Goal: Complete application form

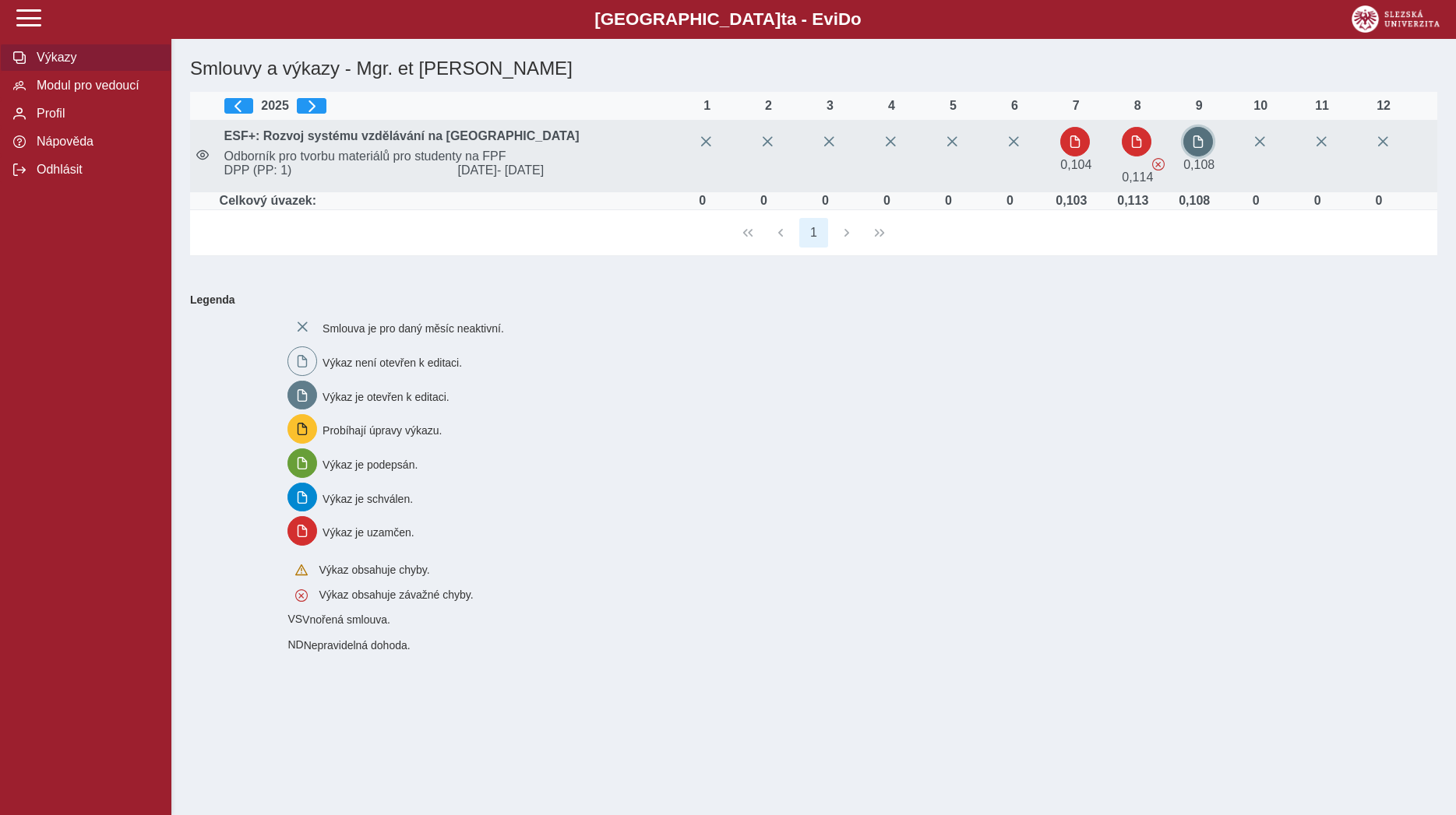
click at [1203, 152] on button "button" at bounding box center [1198, 141] width 29 height 29
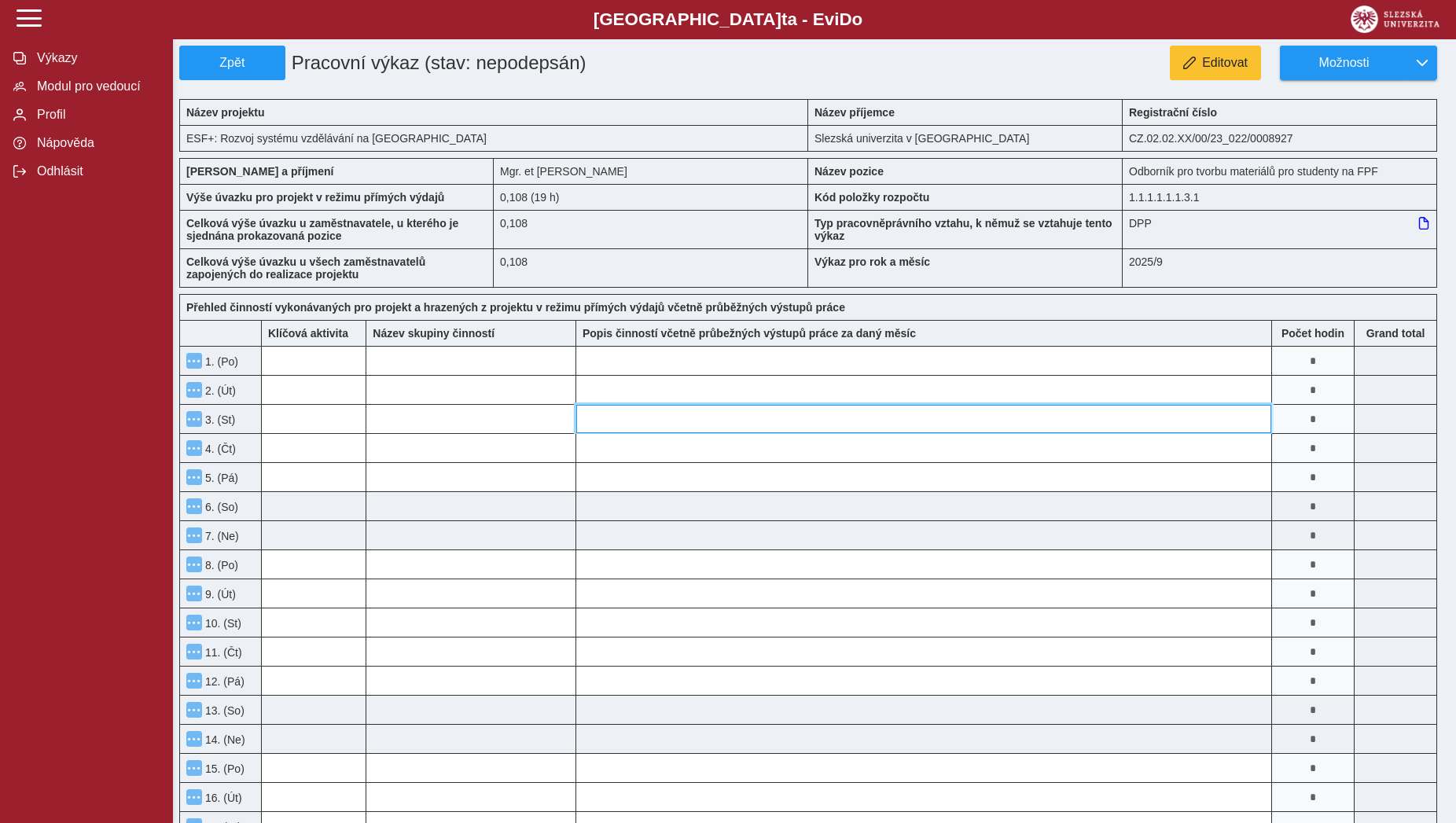
click at [762, 425] on input at bounding box center [924, 419] width 695 height 28
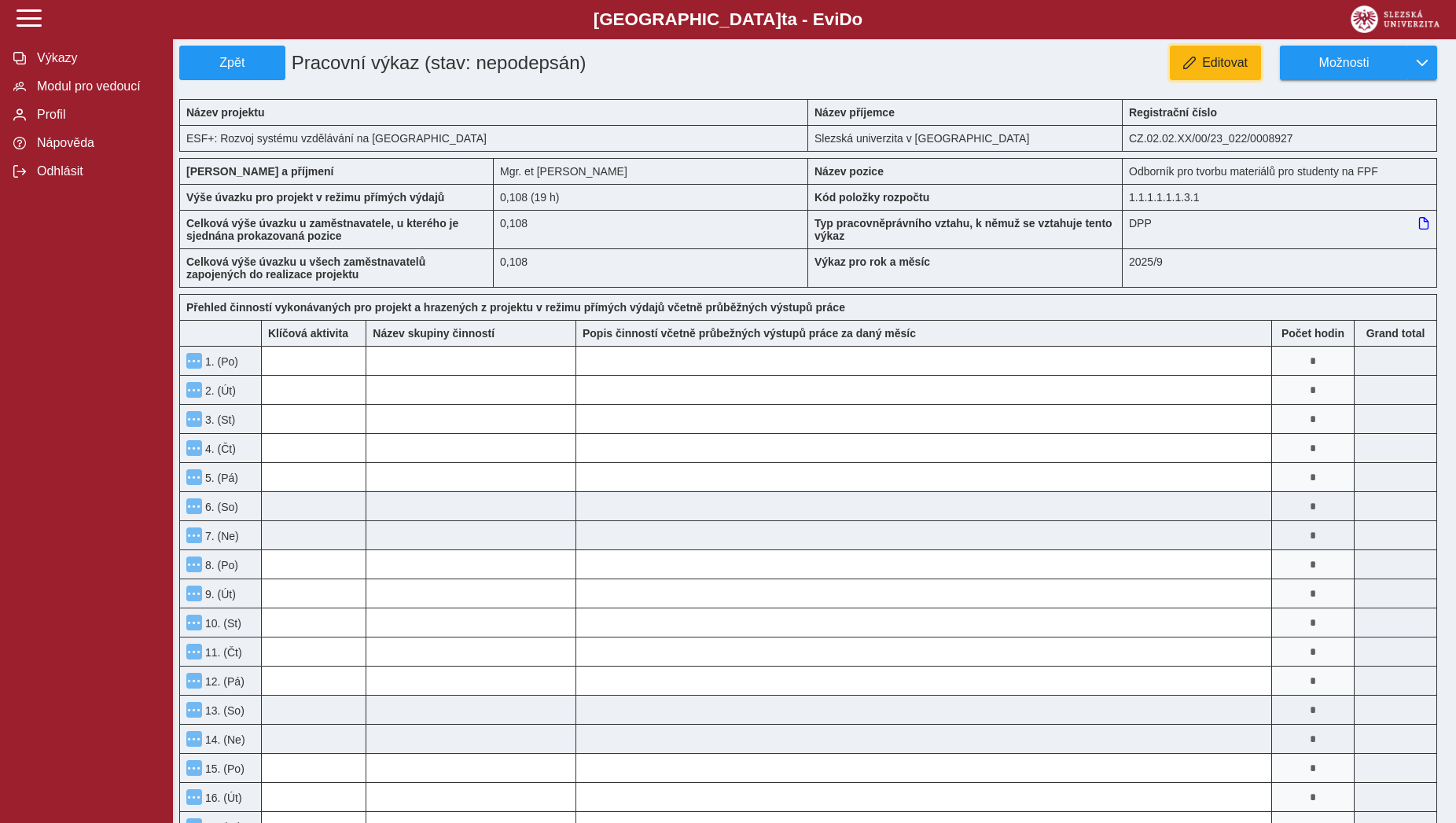
click at [1191, 68] on span "button" at bounding box center [1190, 63] width 12 height 12
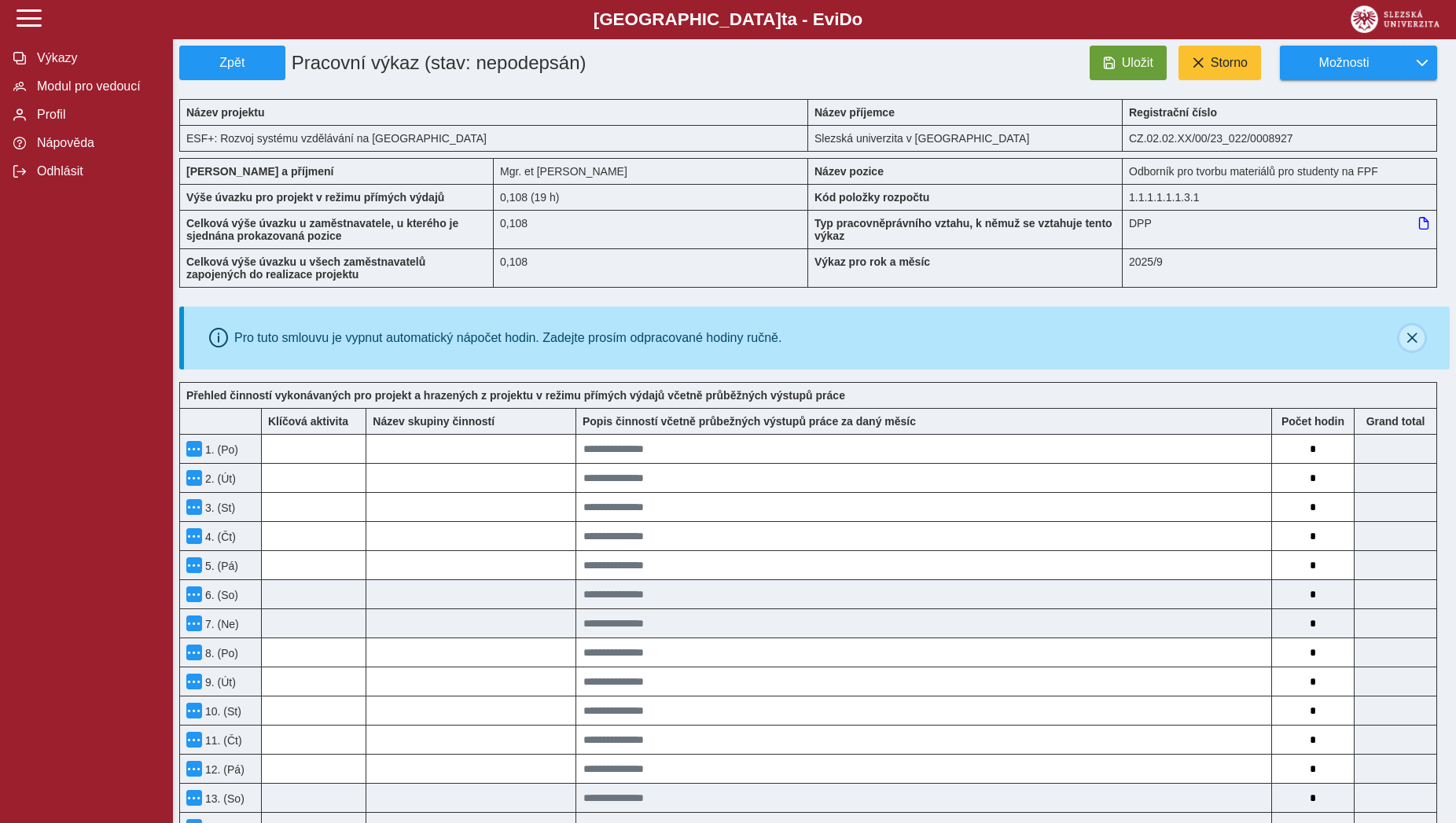
click at [1415, 342] on icon "button" at bounding box center [1411, 337] width 12 height 12
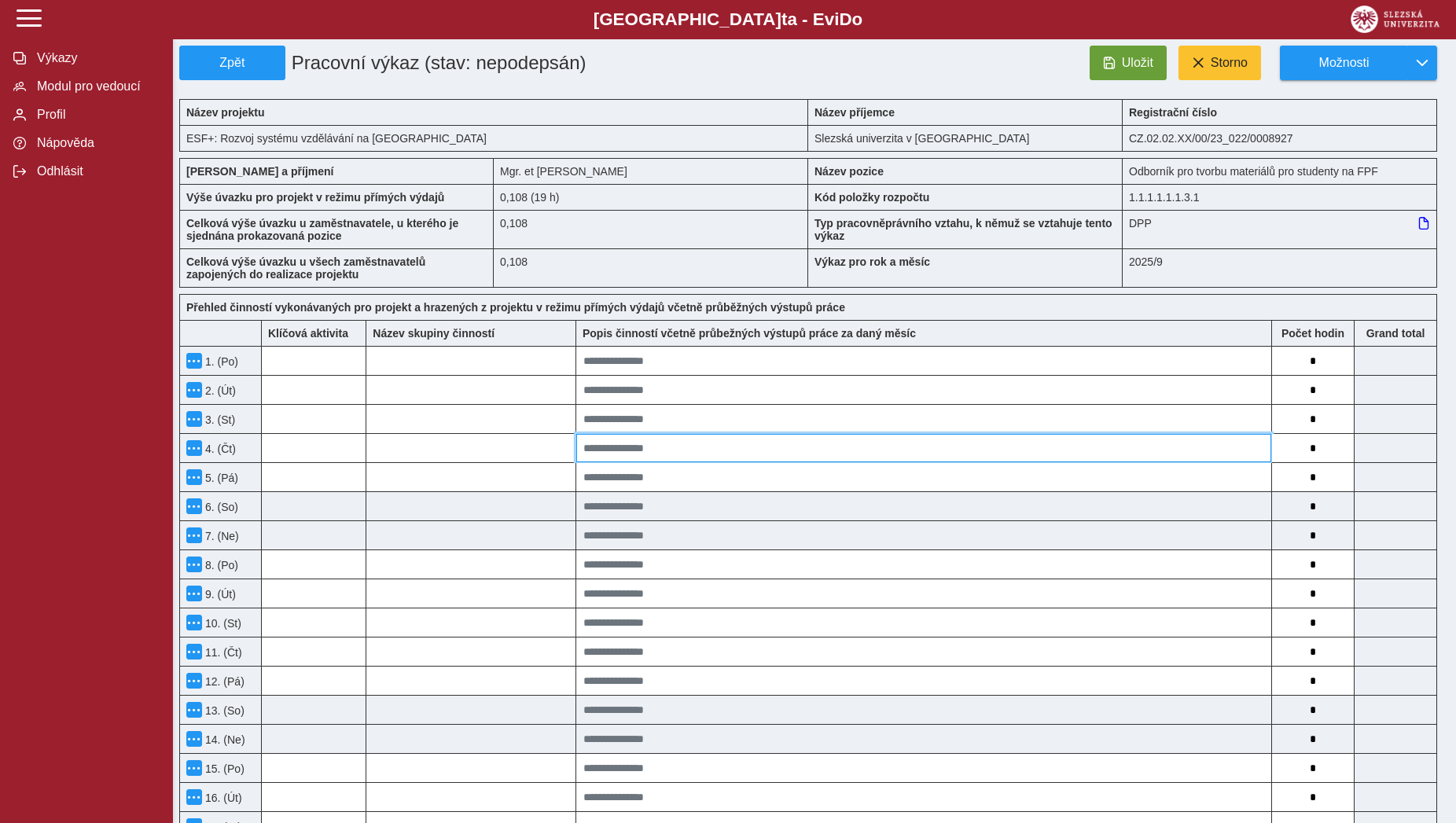
click at [947, 445] on input at bounding box center [924, 448] width 695 height 28
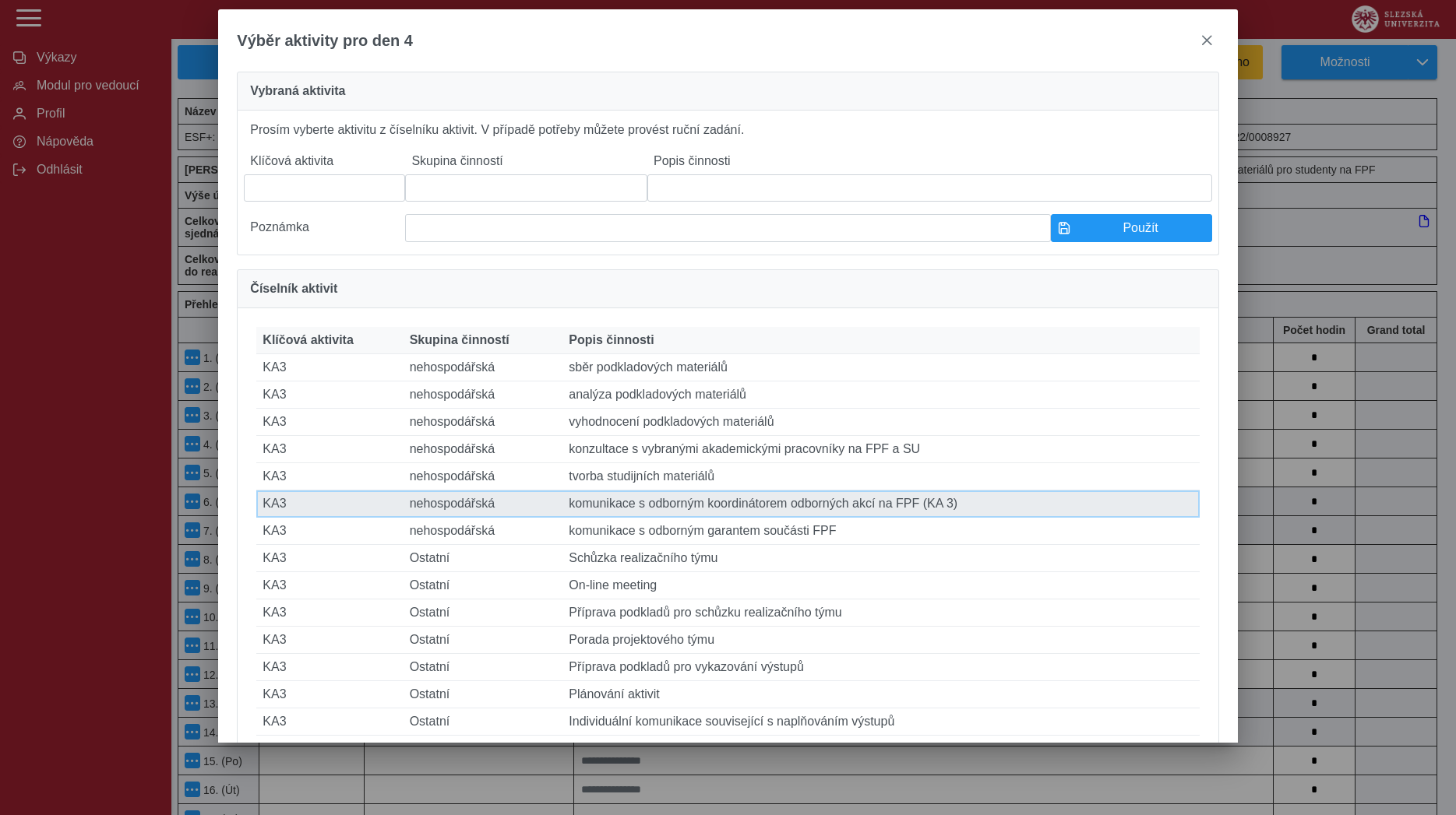
click at [829, 518] on td "Popis činnosti komunikace s odborným koordinátorem odborných akcí na FPF (KA 3)" at bounding box center [880, 504] width 636 height 27
type input "***"
type input "**********"
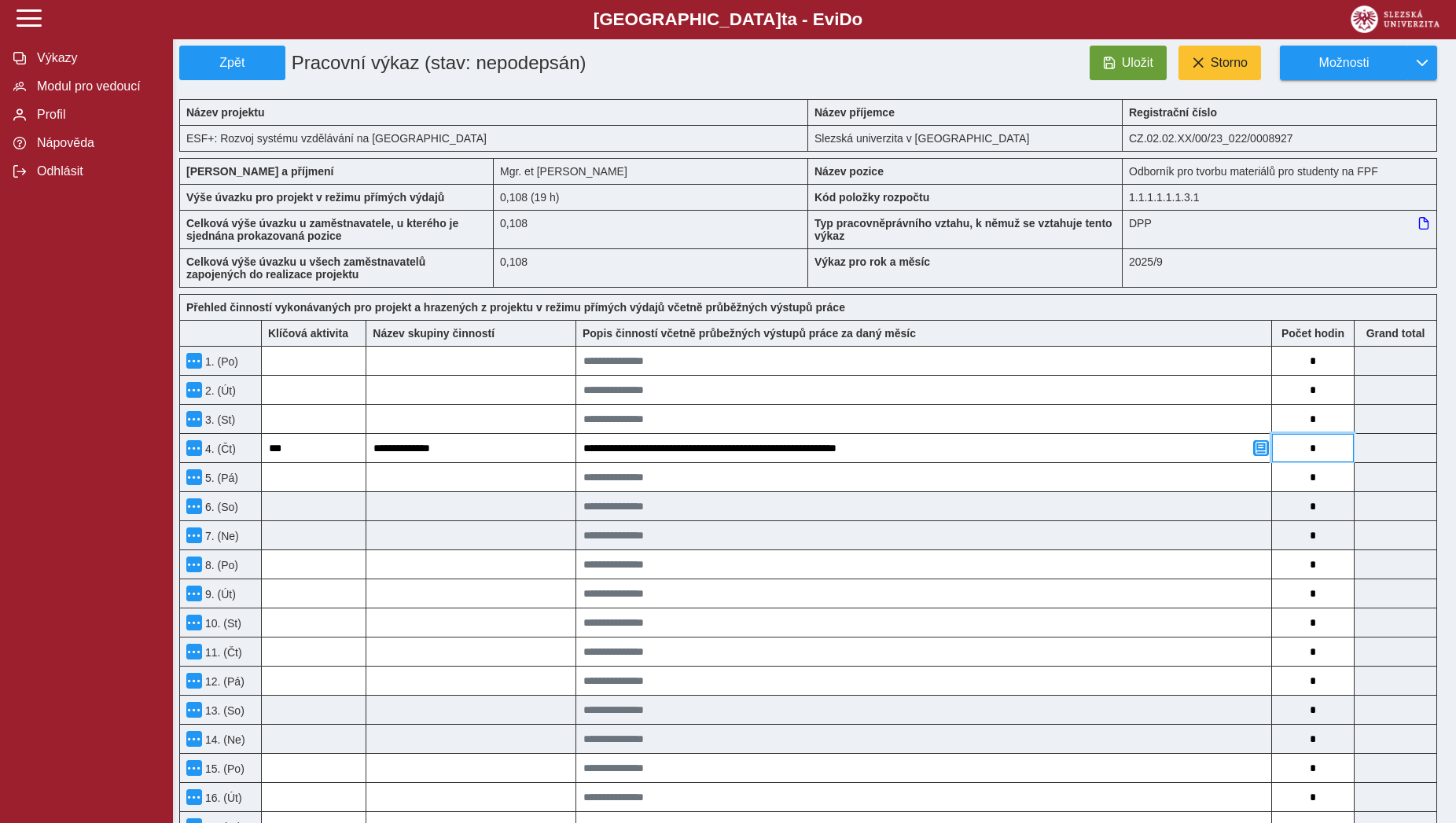
click at [1312, 459] on input "*" at bounding box center [1312, 448] width 82 height 28
type input "*"
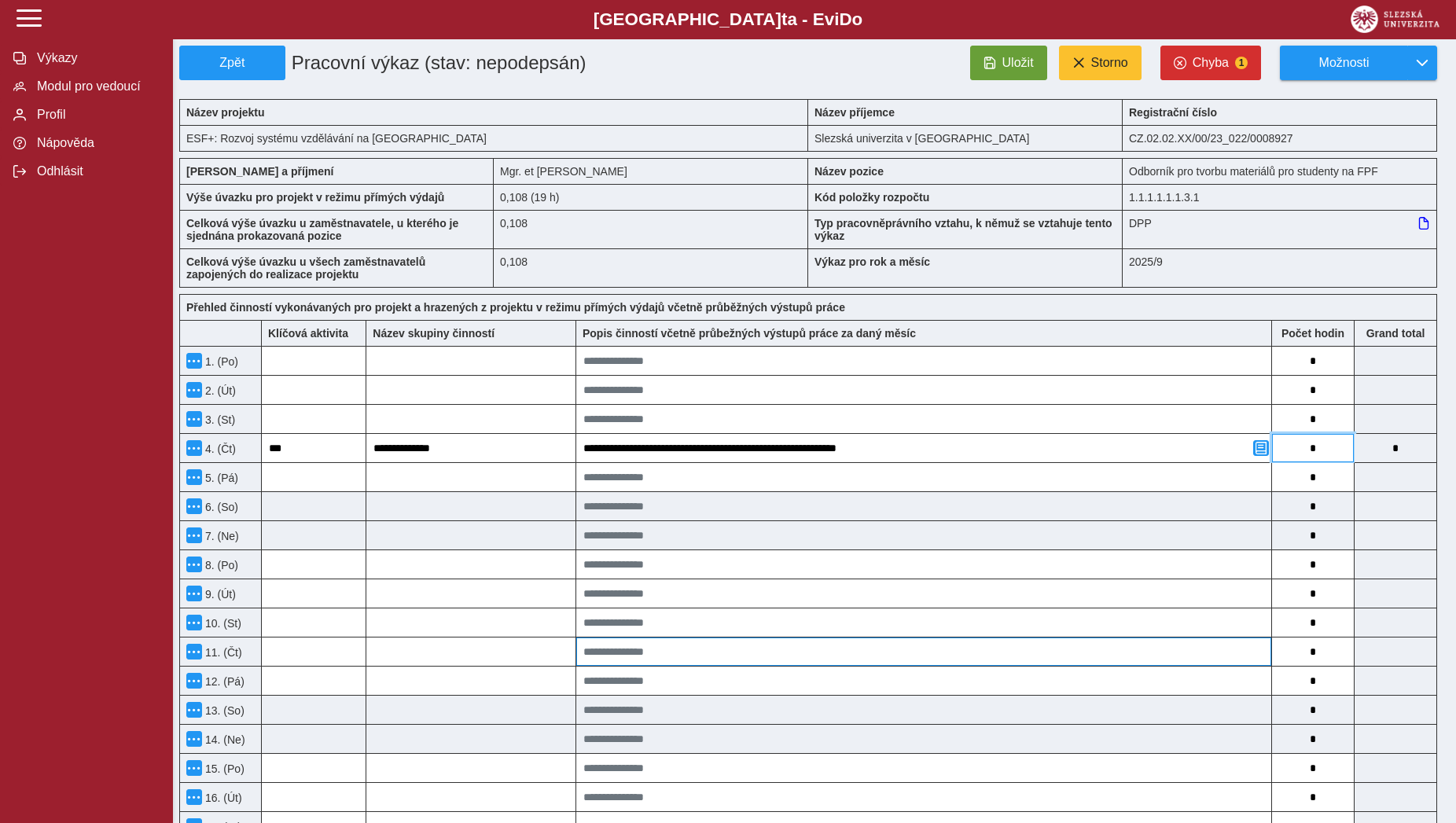
type input "*"
click at [822, 646] on input at bounding box center [924, 651] width 695 height 28
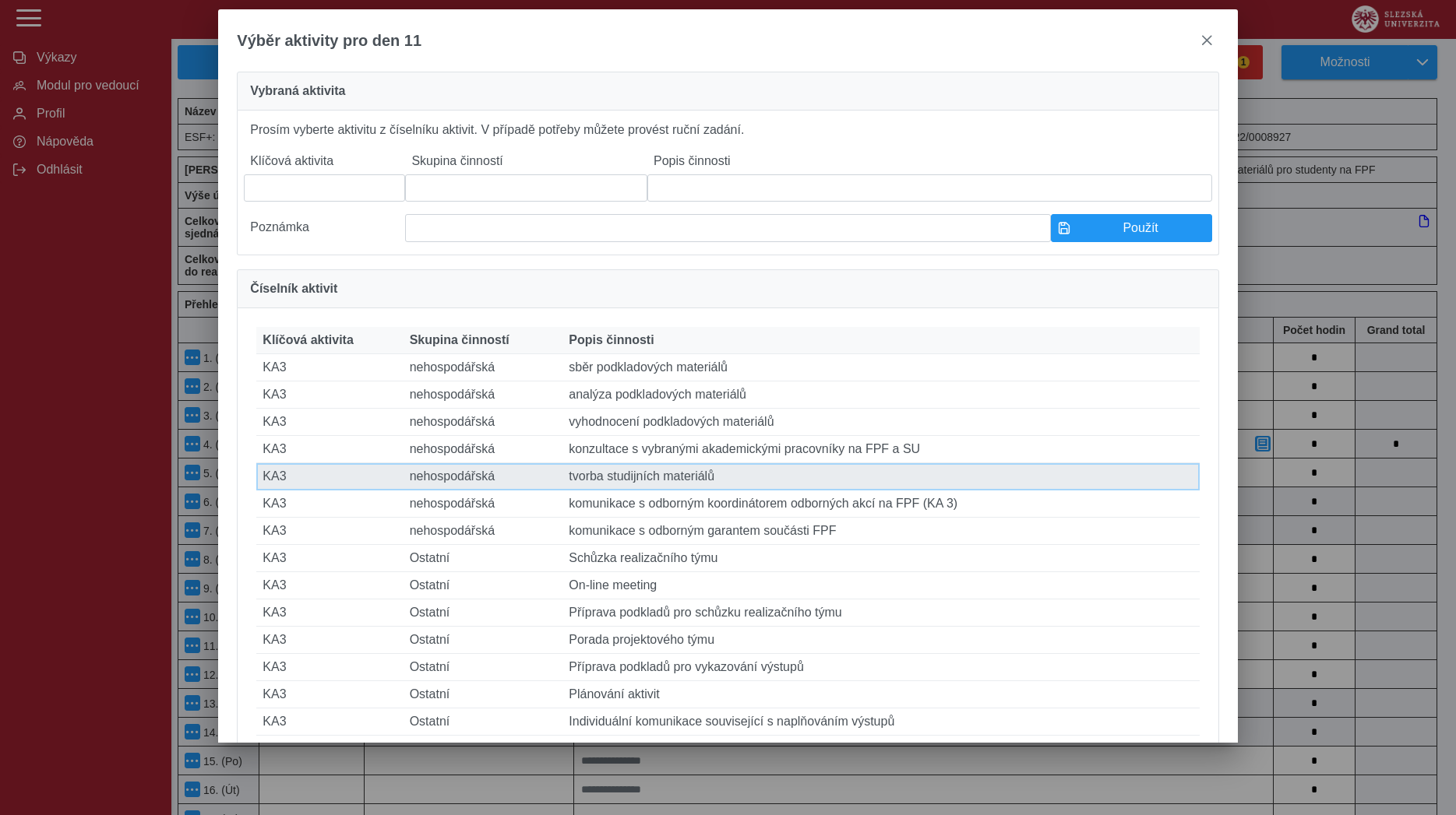
click at [707, 491] on td "Popis činnosti tvorba studijních materiálů" at bounding box center [880, 476] width 636 height 27
type input "***"
type input "**********"
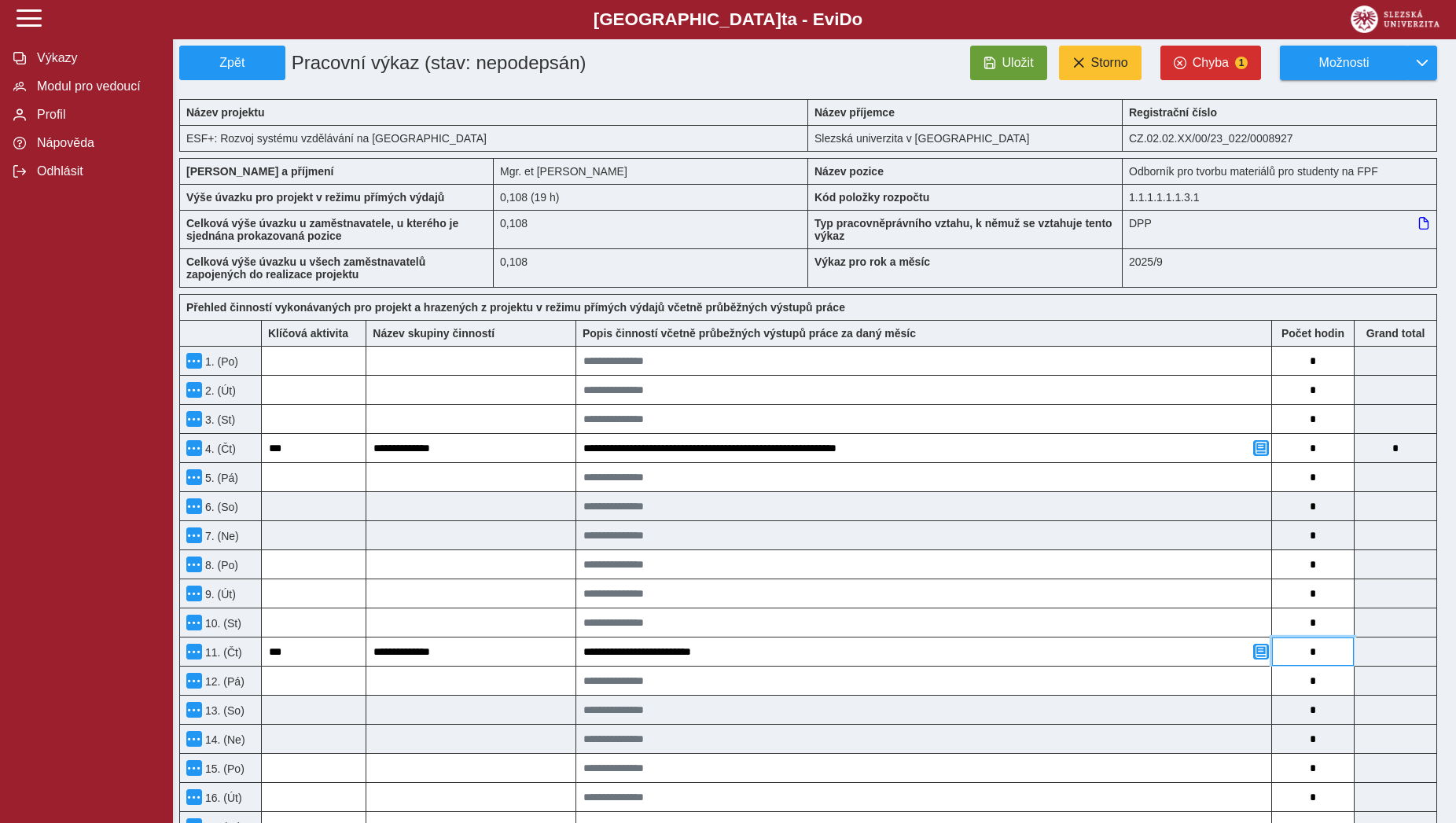
drag, startPoint x: 1305, startPoint y: 661, endPoint x: 1324, endPoint y: 660, distance: 19.0
click at [1324, 660] on input "*" at bounding box center [1312, 651] width 82 height 28
type input "*"
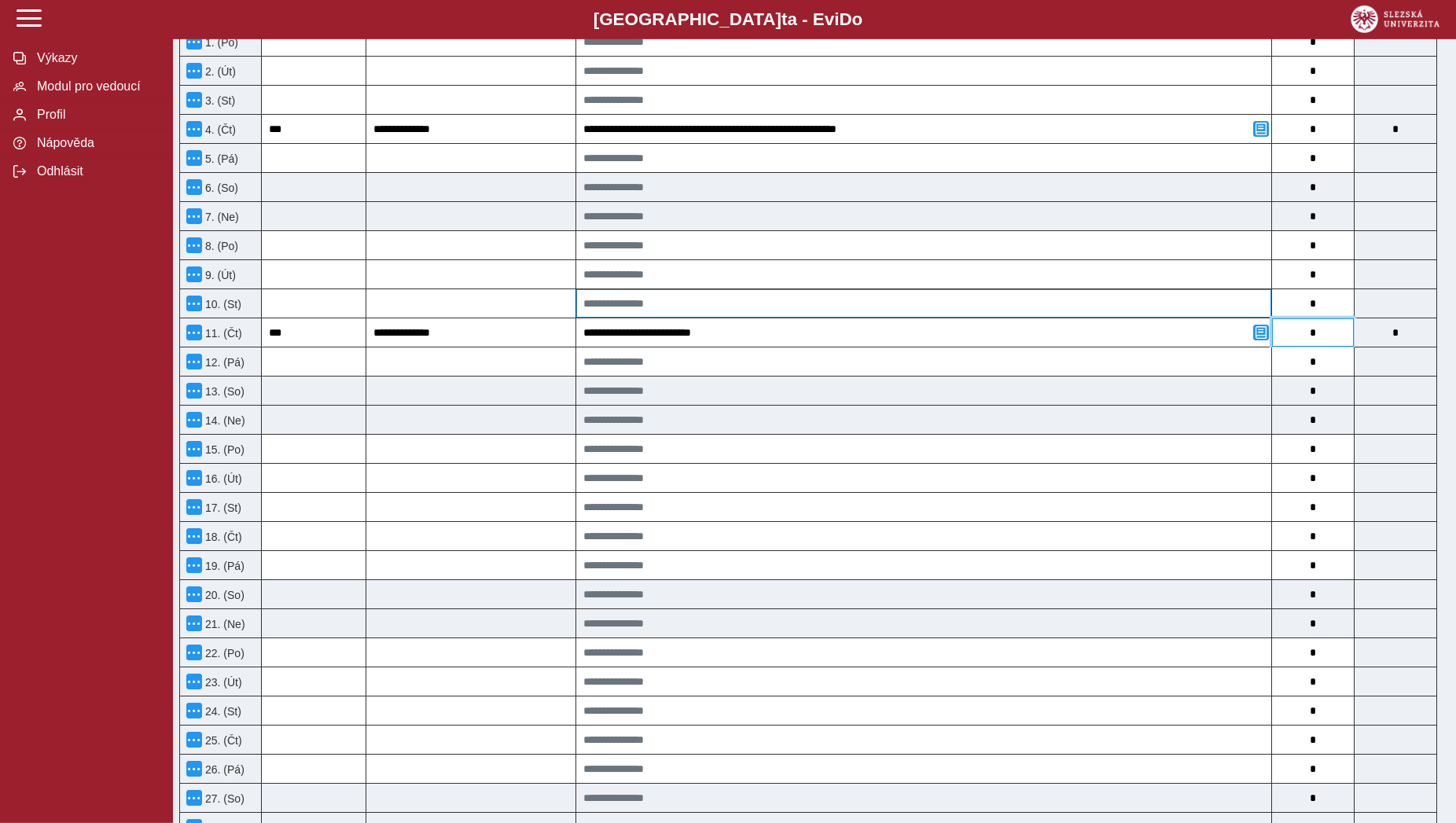
scroll to position [401, 0]
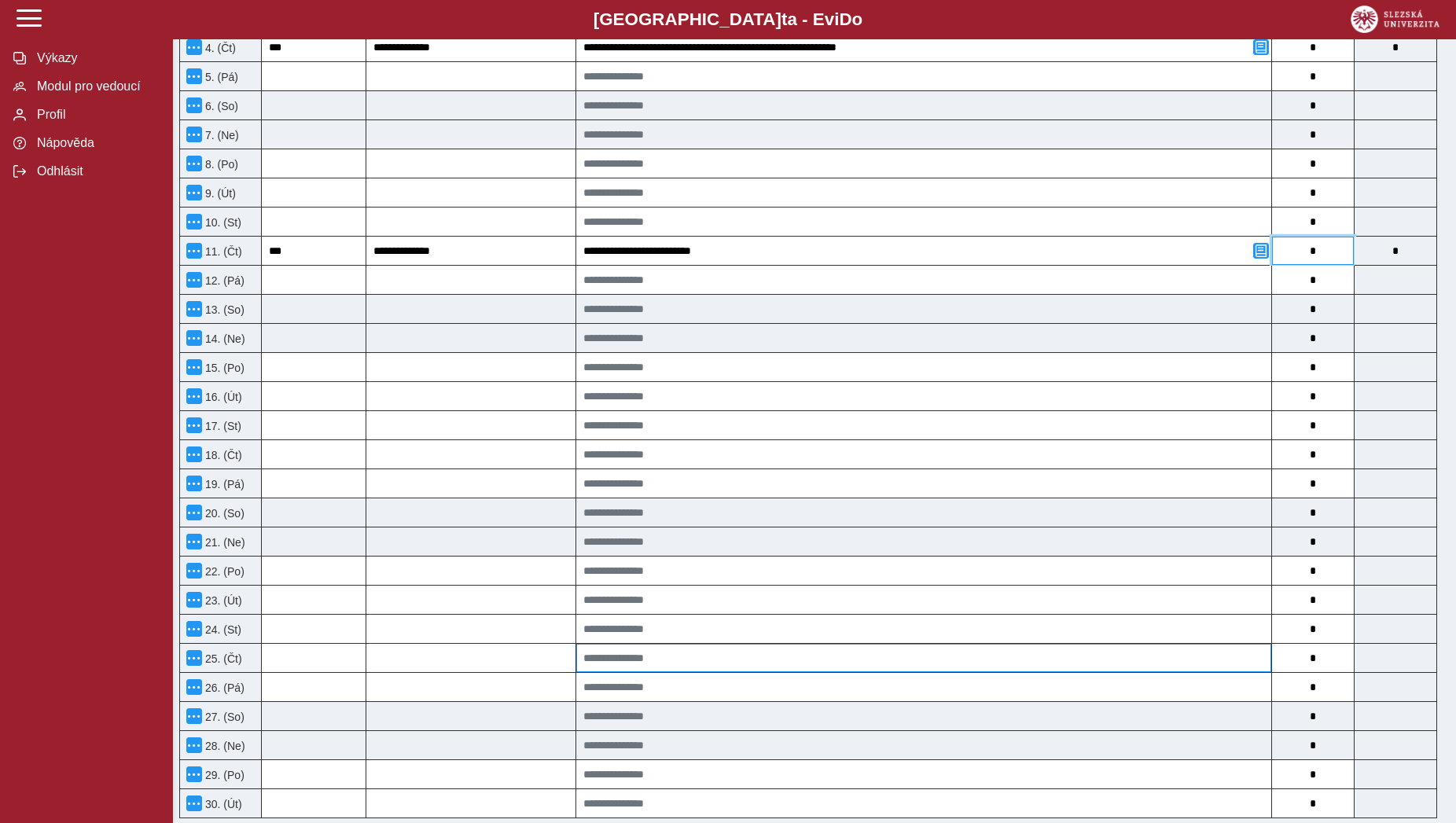
type input "*"
click at [838, 661] on input at bounding box center [924, 658] width 695 height 28
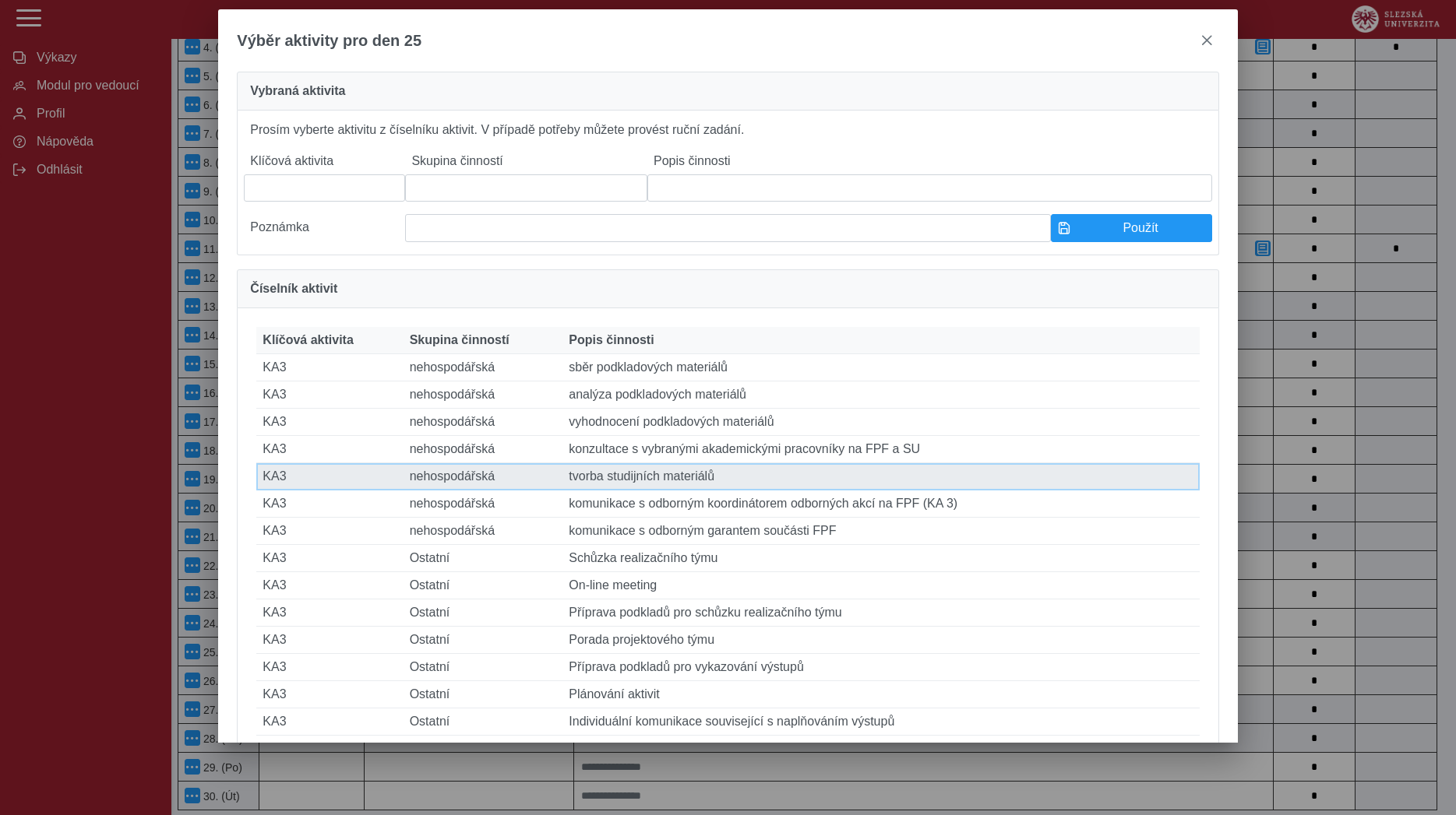
click at [681, 491] on td "Popis činnosti tvorba studijních materiálů" at bounding box center [880, 476] width 636 height 27
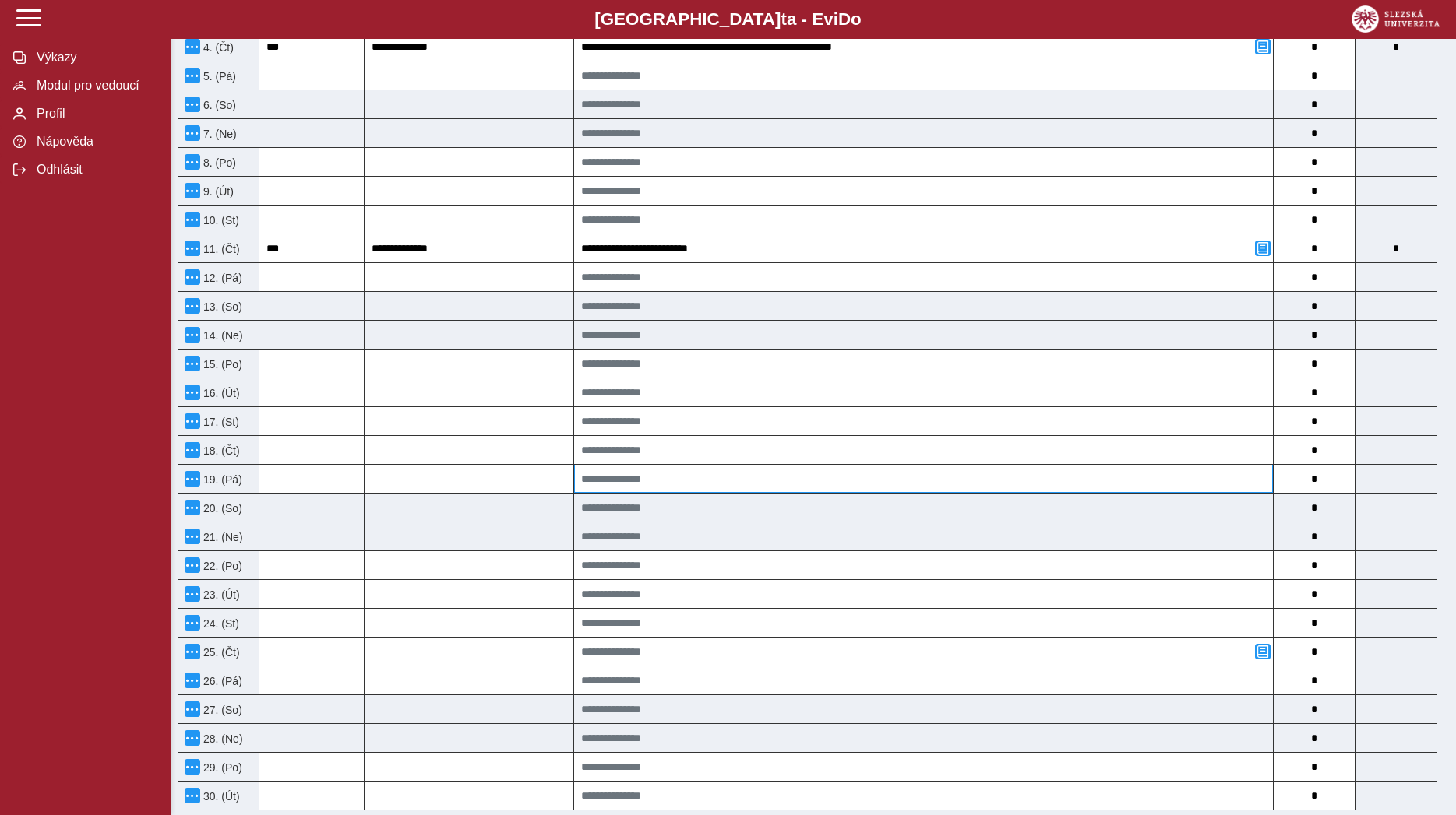
type input "***"
type input "**********"
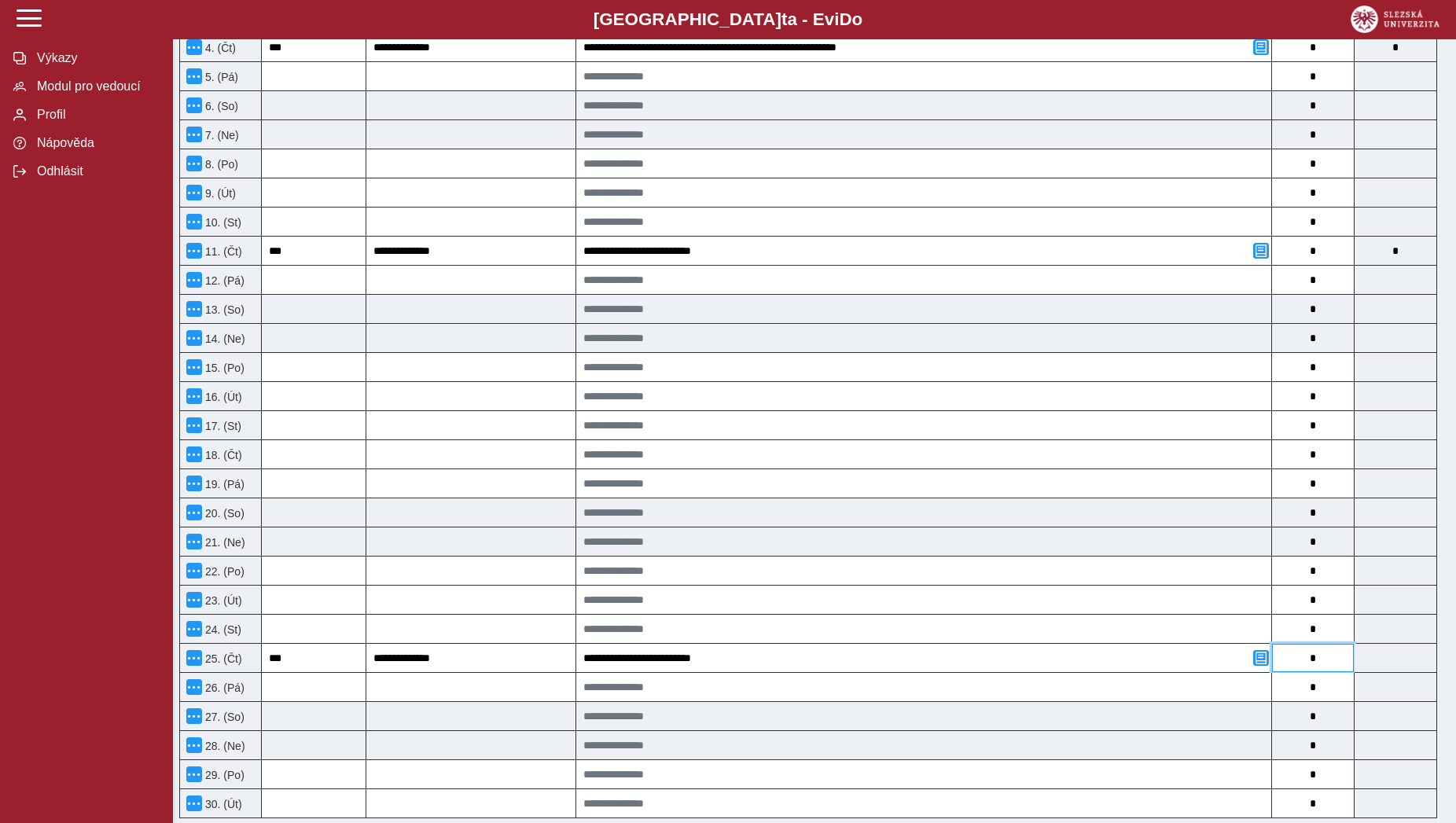
drag, startPoint x: 1304, startPoint y: 667, endPoint x: 1316, endPoint y: 662, distance: 13.0
click at [1316, 662] on input "*" at bounding box center [1312, 658] width 82 height 28
type input "*"
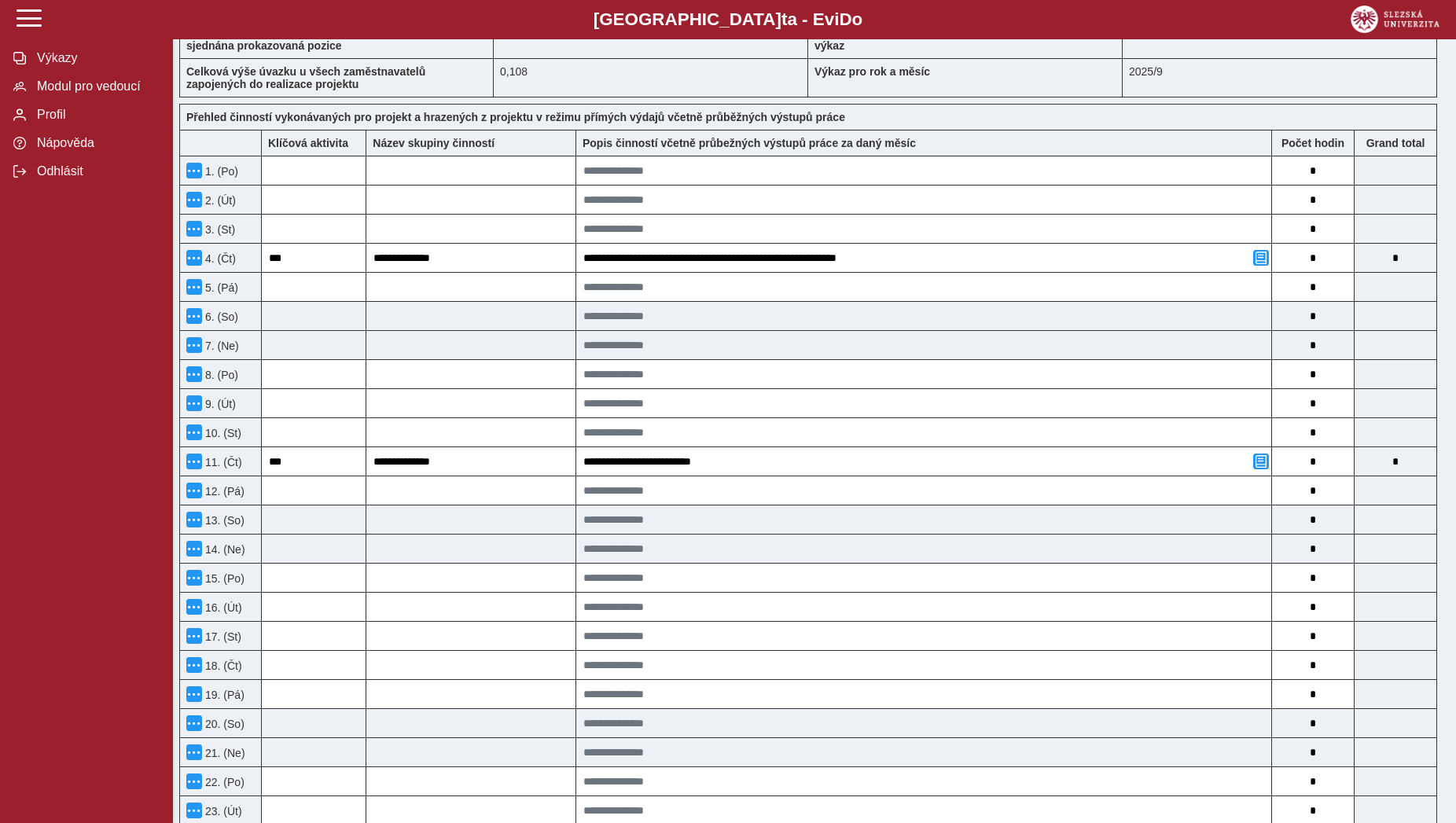
scroll to position [0, 0]
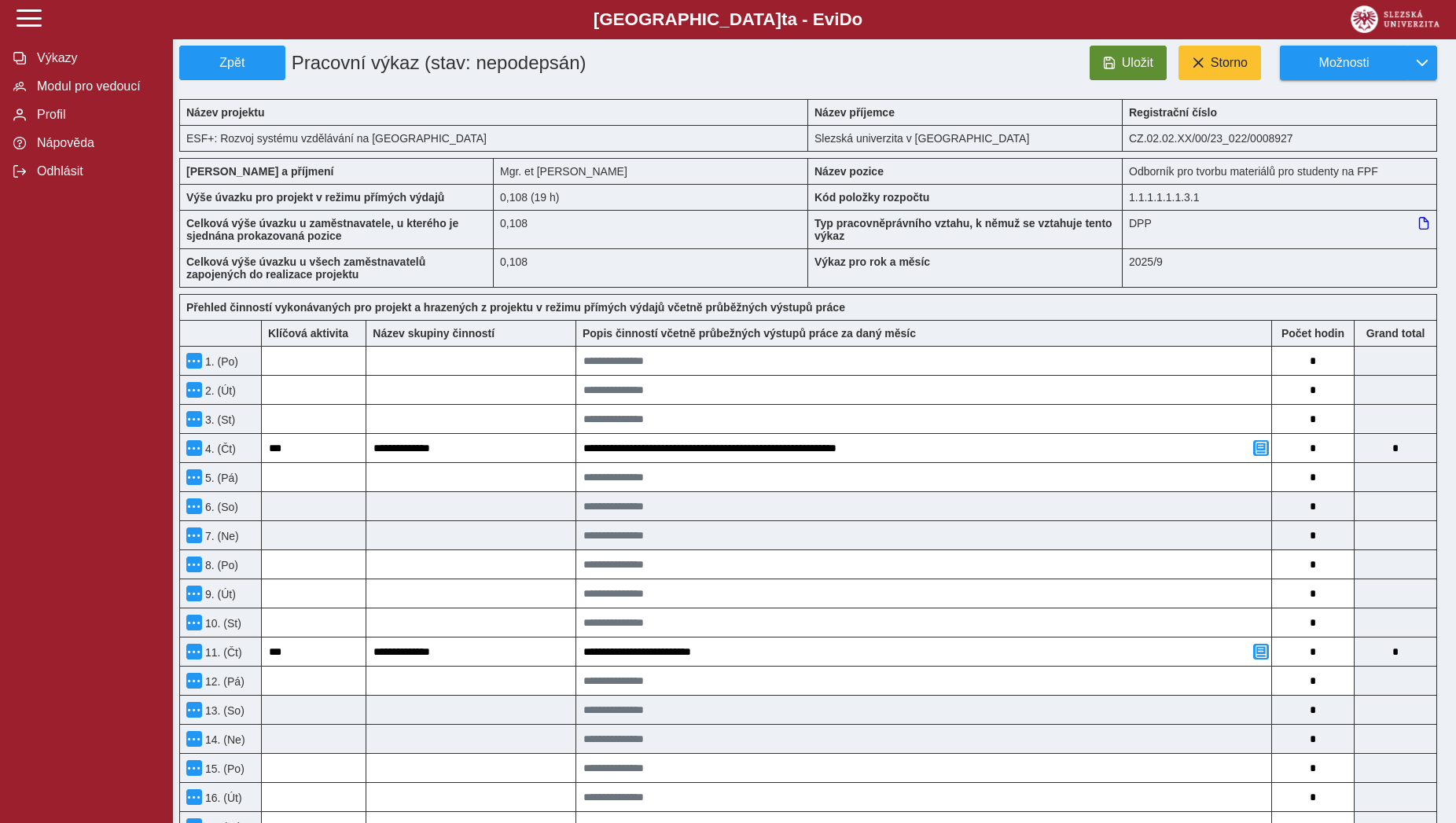
type input "*"
click at [1120, 64] on button "Uložit" at bounding box center [1128, 63] width 77 height 35
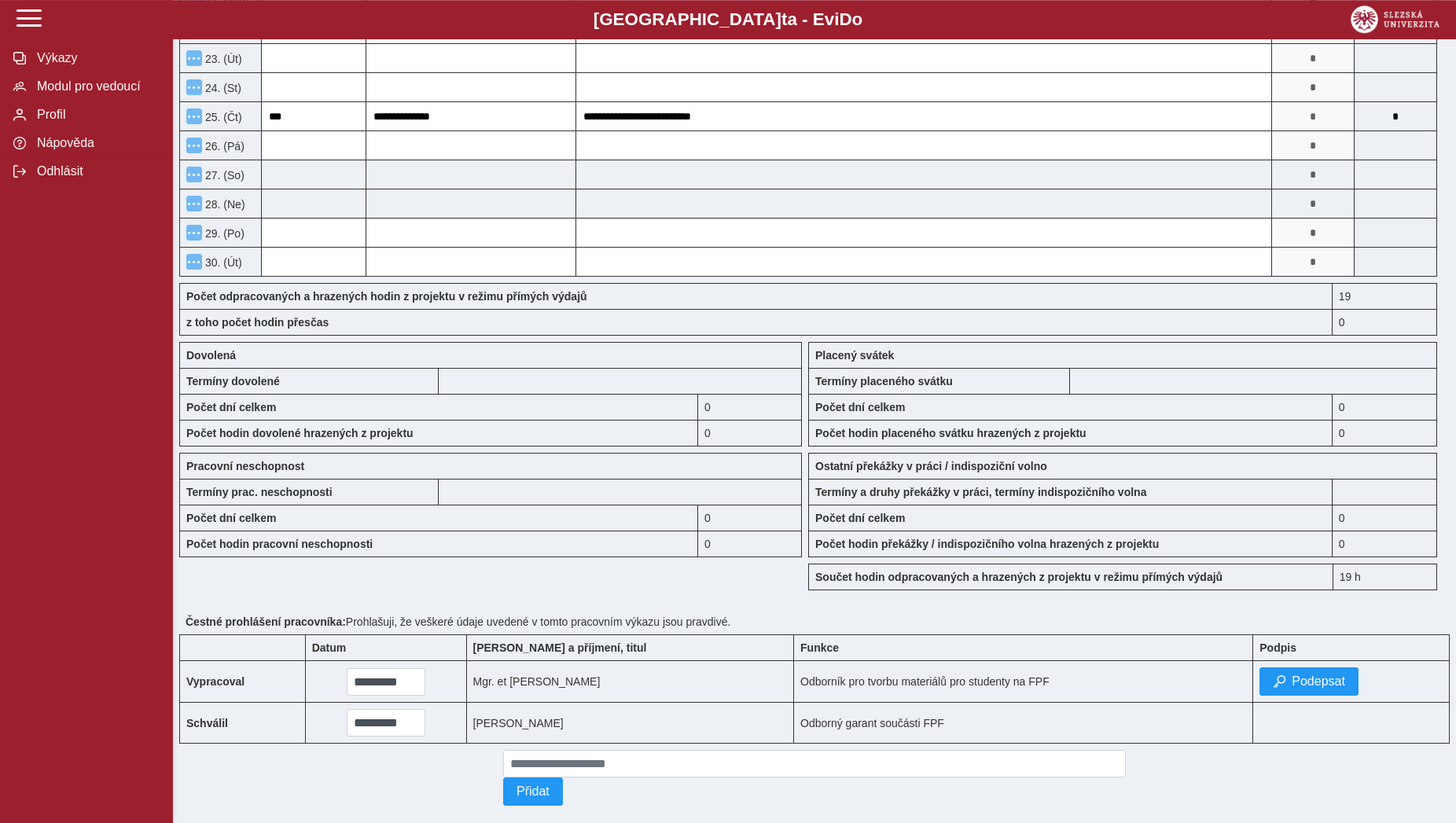
scroll to position [992, 0]
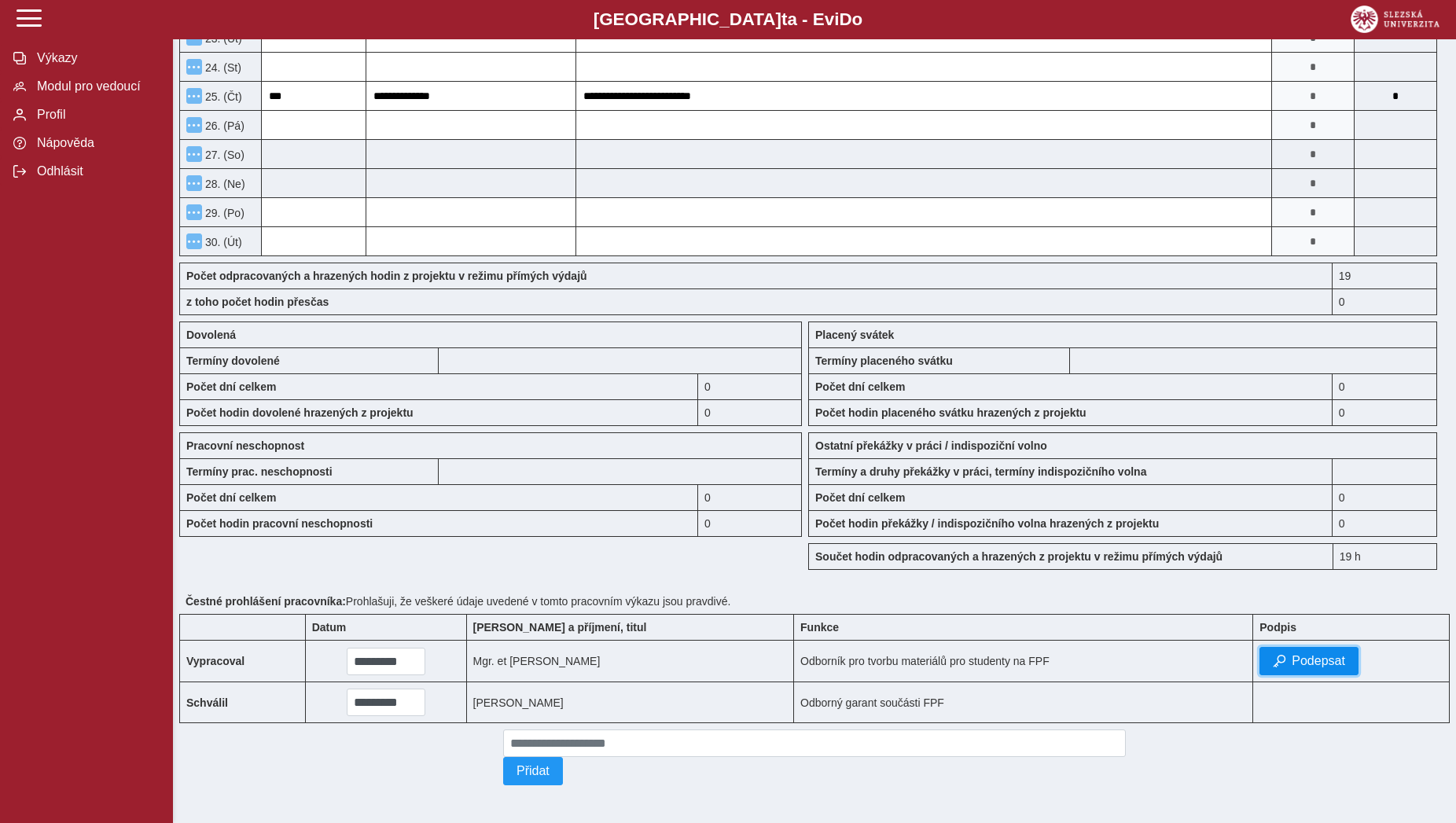
click at [1300, 654] on span "Podepsat" at bounding box center [1318, 661] width 54 height 14
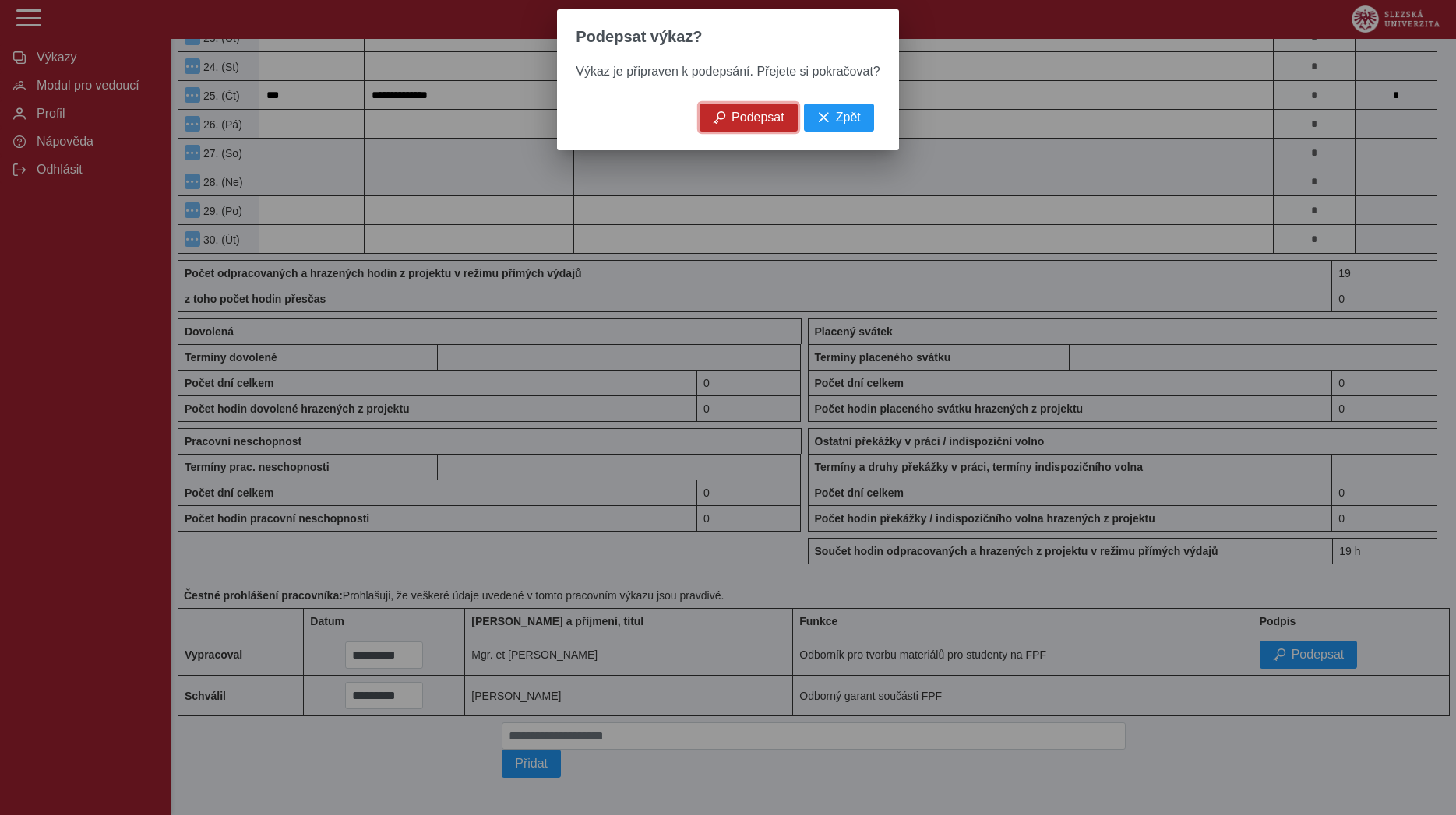
click at [733, 121] on span "Podepsat" at bounding box center [757, 117] width 53 height 14
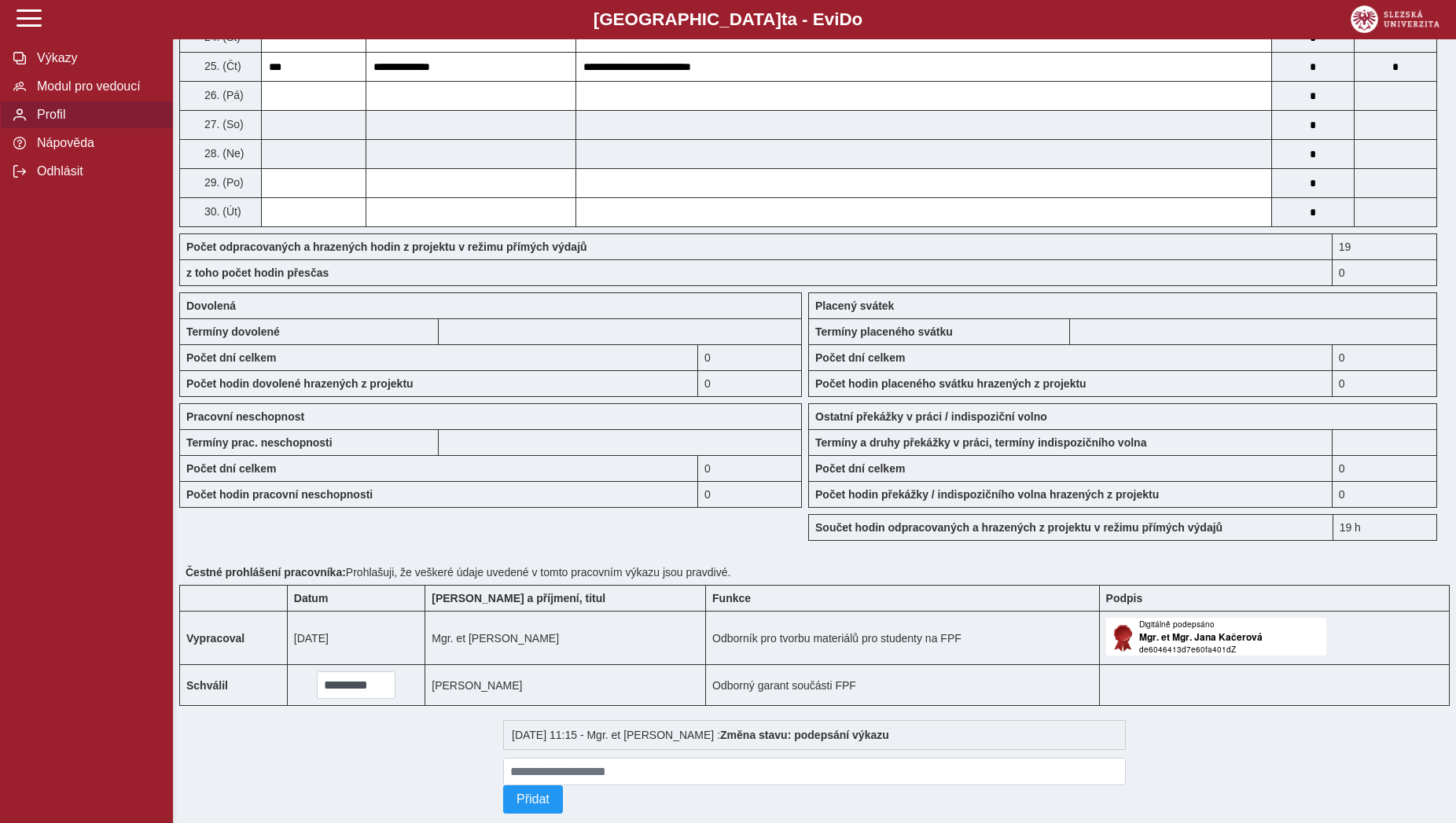
click at [64, 129] on button "Profil" at bounding box center [87, 115] width 173 height 28
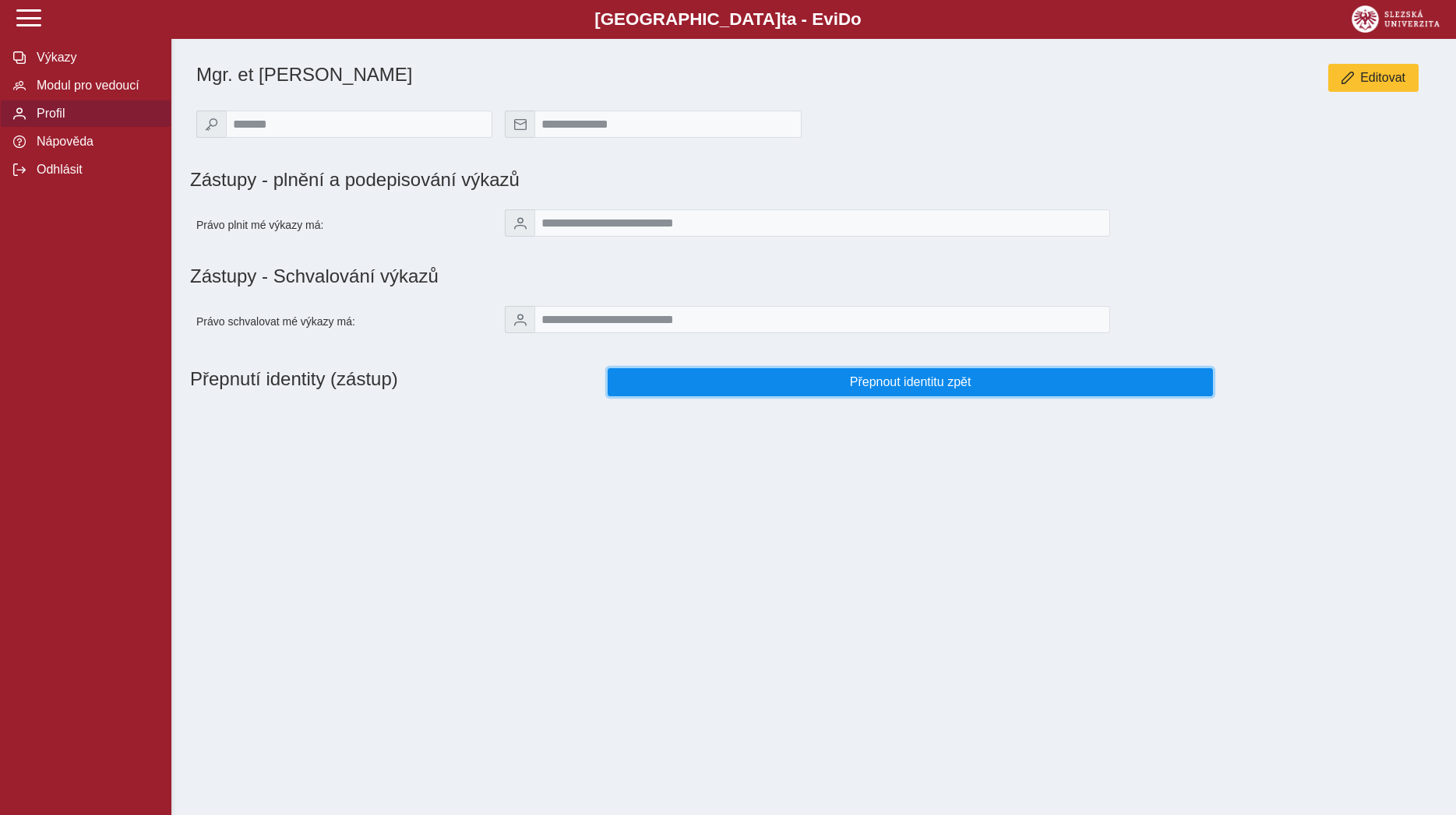
click at [721, 388] on span "Přepnout identitu zpět" at bounding box center [910, 381] width 578 height 14
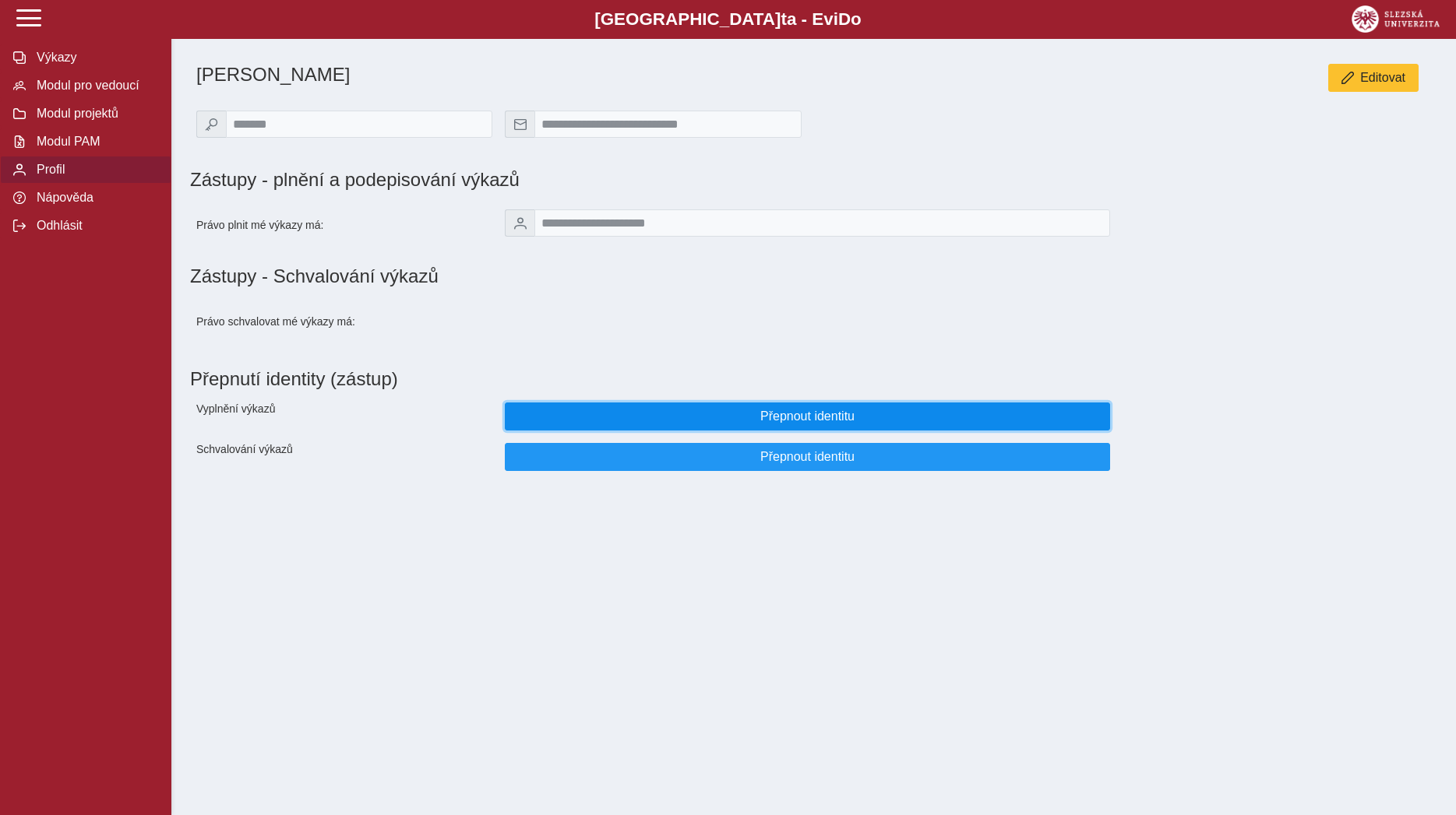
click at [730, 420] on span "Přepnout identitu" at bounding box center [807, 416] width 578 height 14
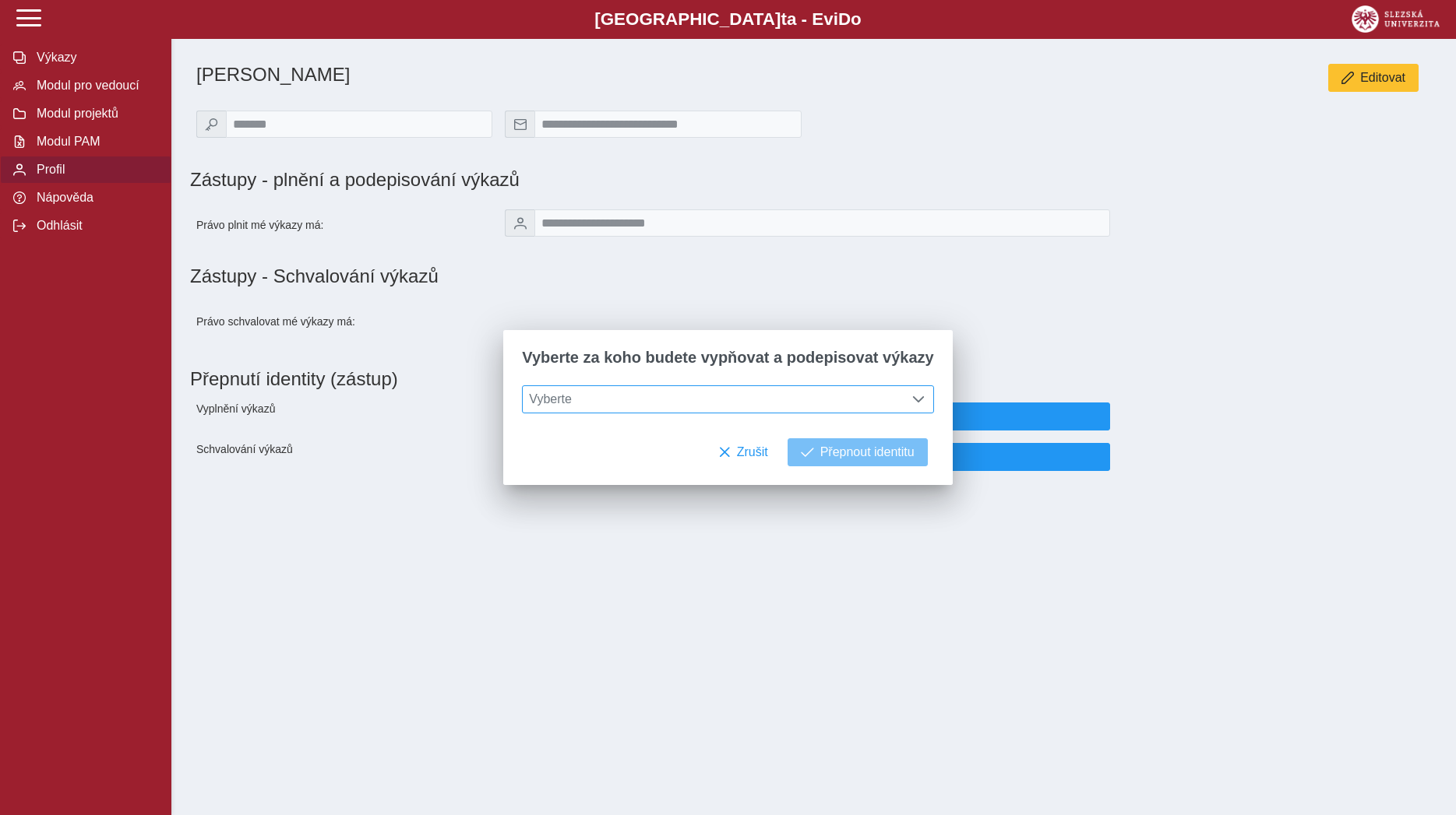
click at [730, 394] on span "Vyberte" at bounding box center [713, 399] width 381 height 26
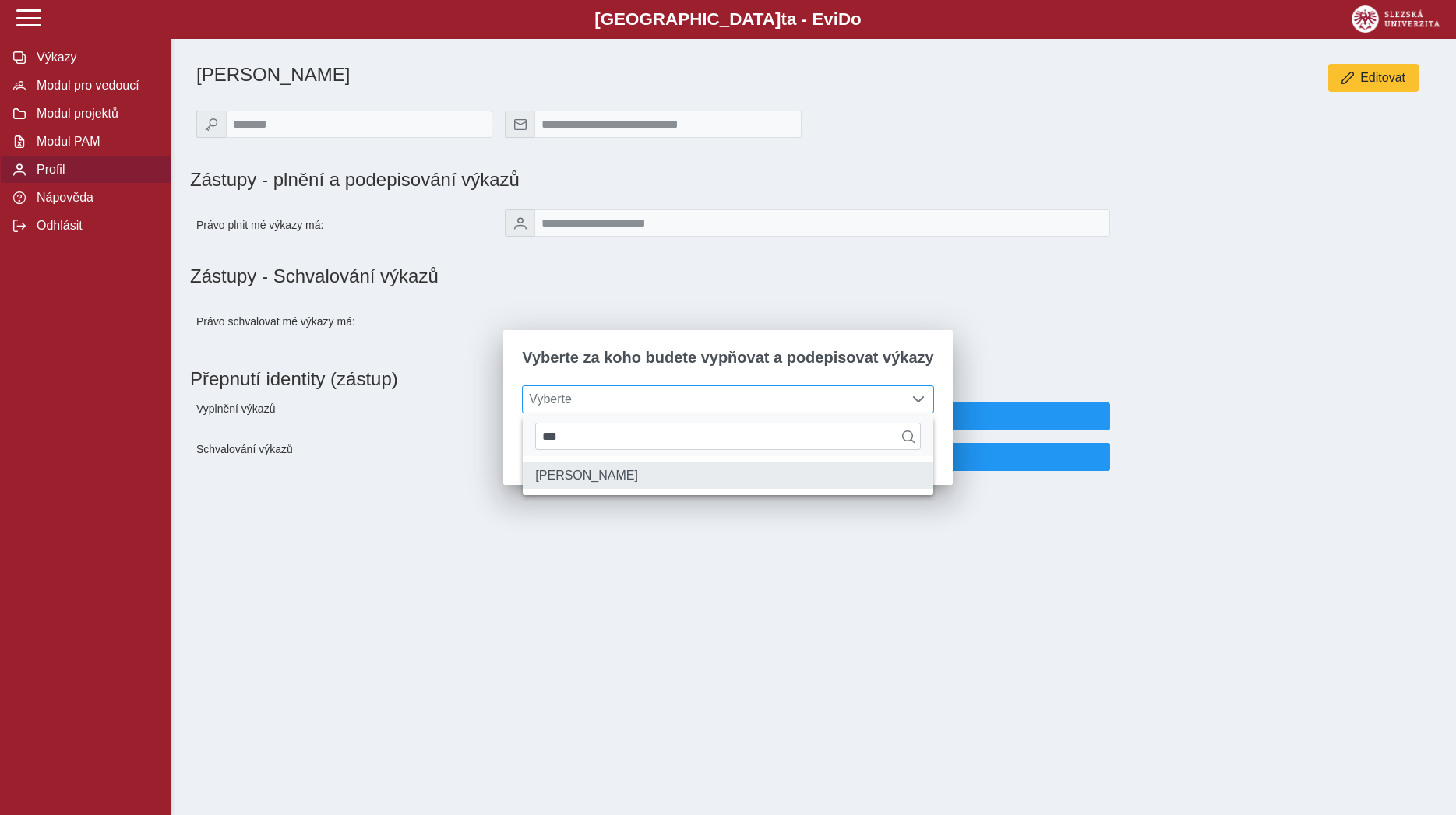
type input "***"
click at [699, 485] on li "[PERSON_NAME]" at bounding box center [727, 475] width 409 height 26
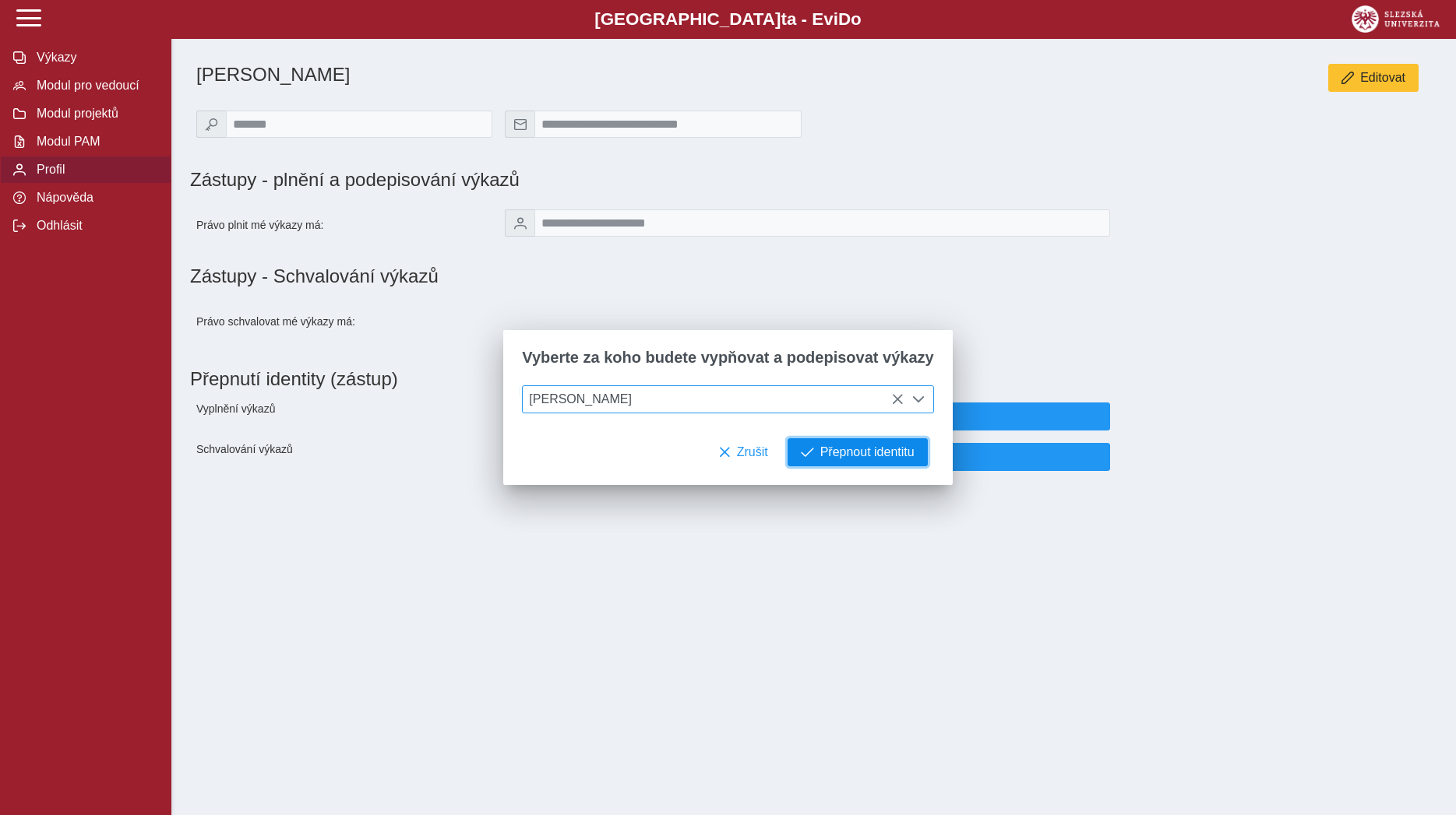
click at [820, 456] on span "Přepnout identitu" at bounding box center [867, 452] width 94 height 14
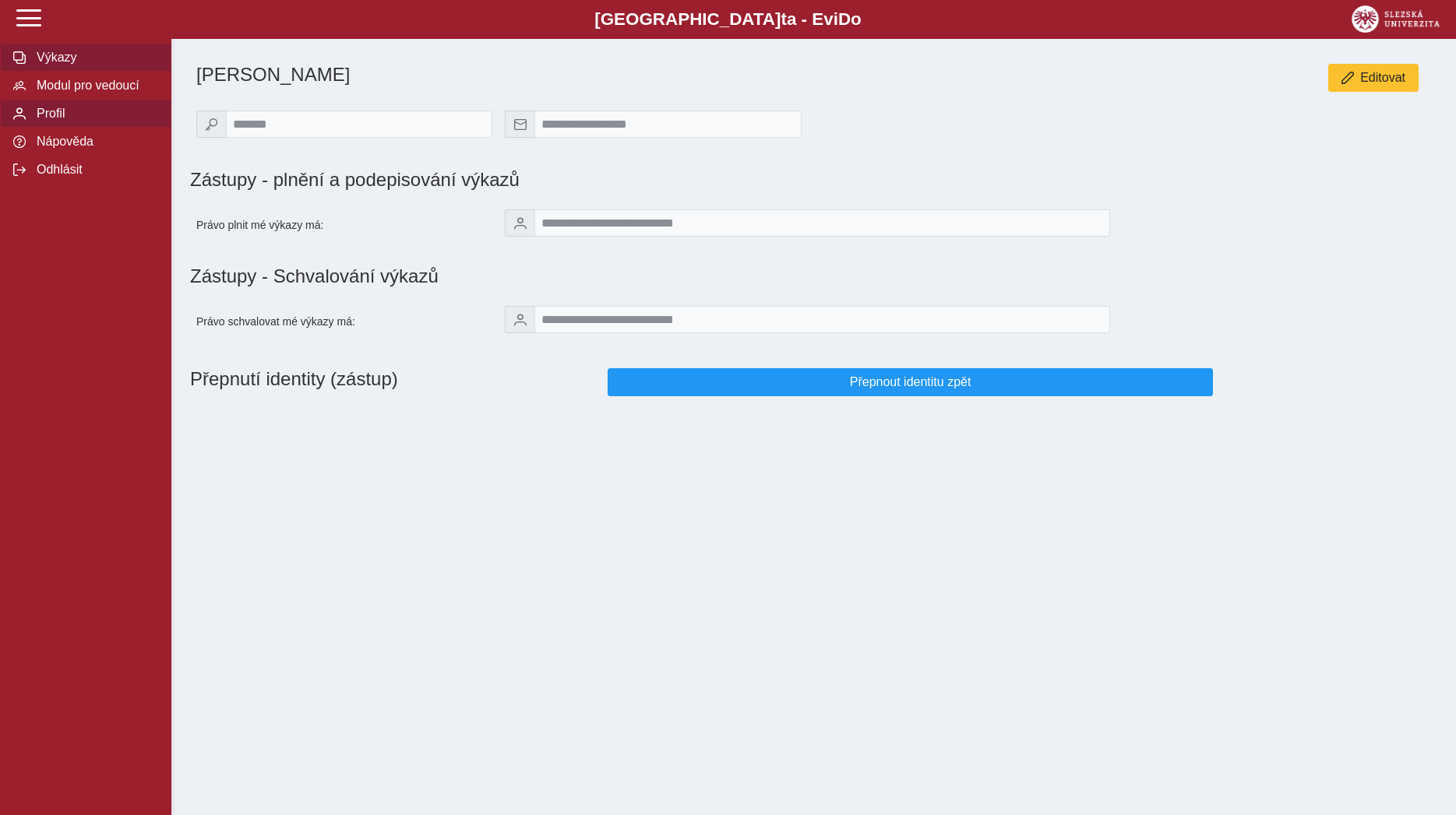
click at [78, 65] on span "Výkazy" at bounding box center [95, 57] width 126 height 14
